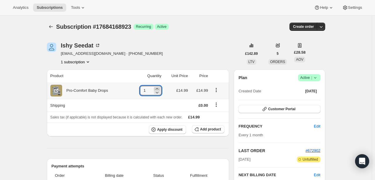
click at [158, 88] on icon at bounding box center [156, 88] width 3 height 1
type input "2"
